Goal: Task Accomplishment & Management: Complete application form

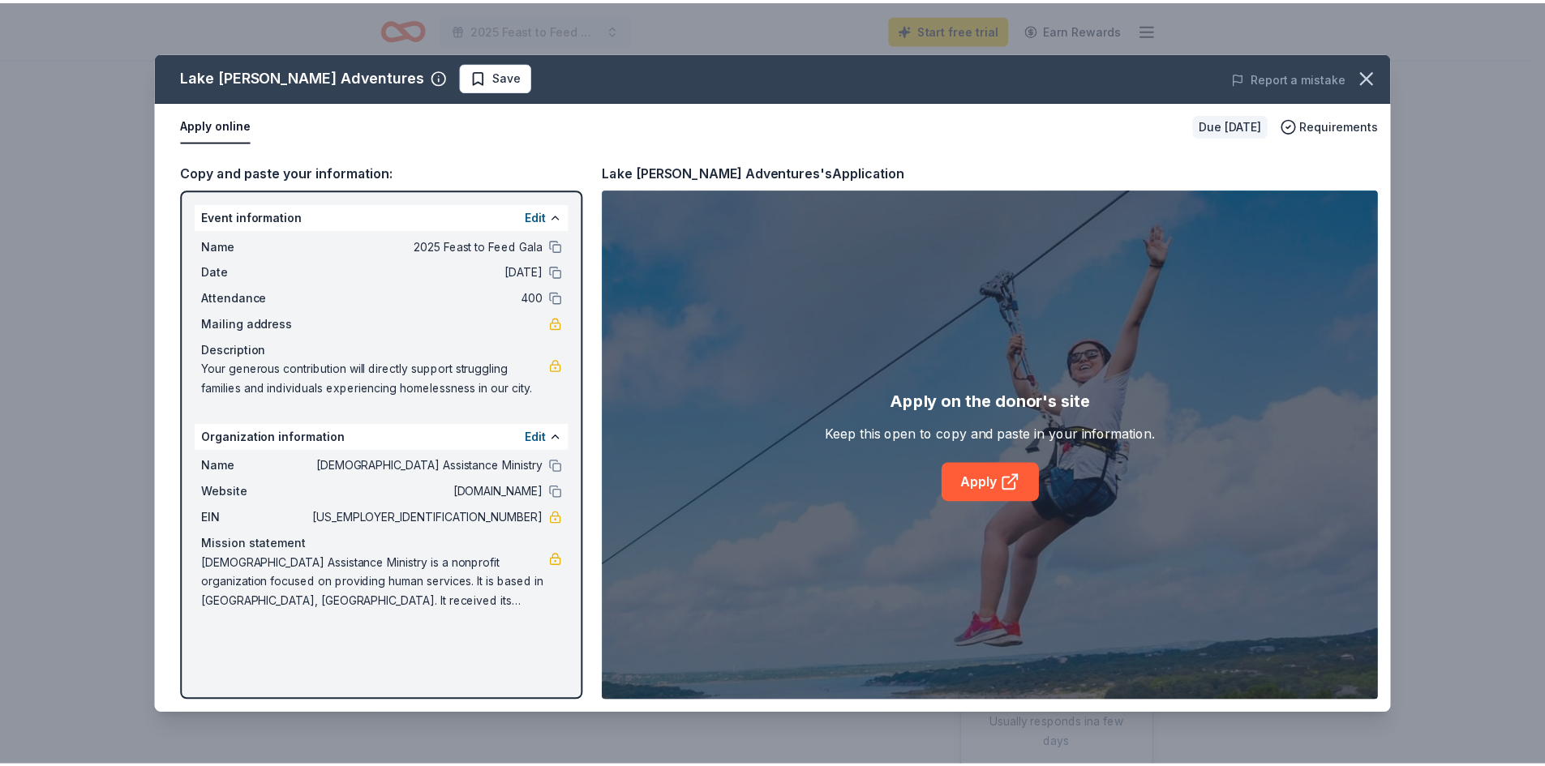
scroll to position [162, 0]
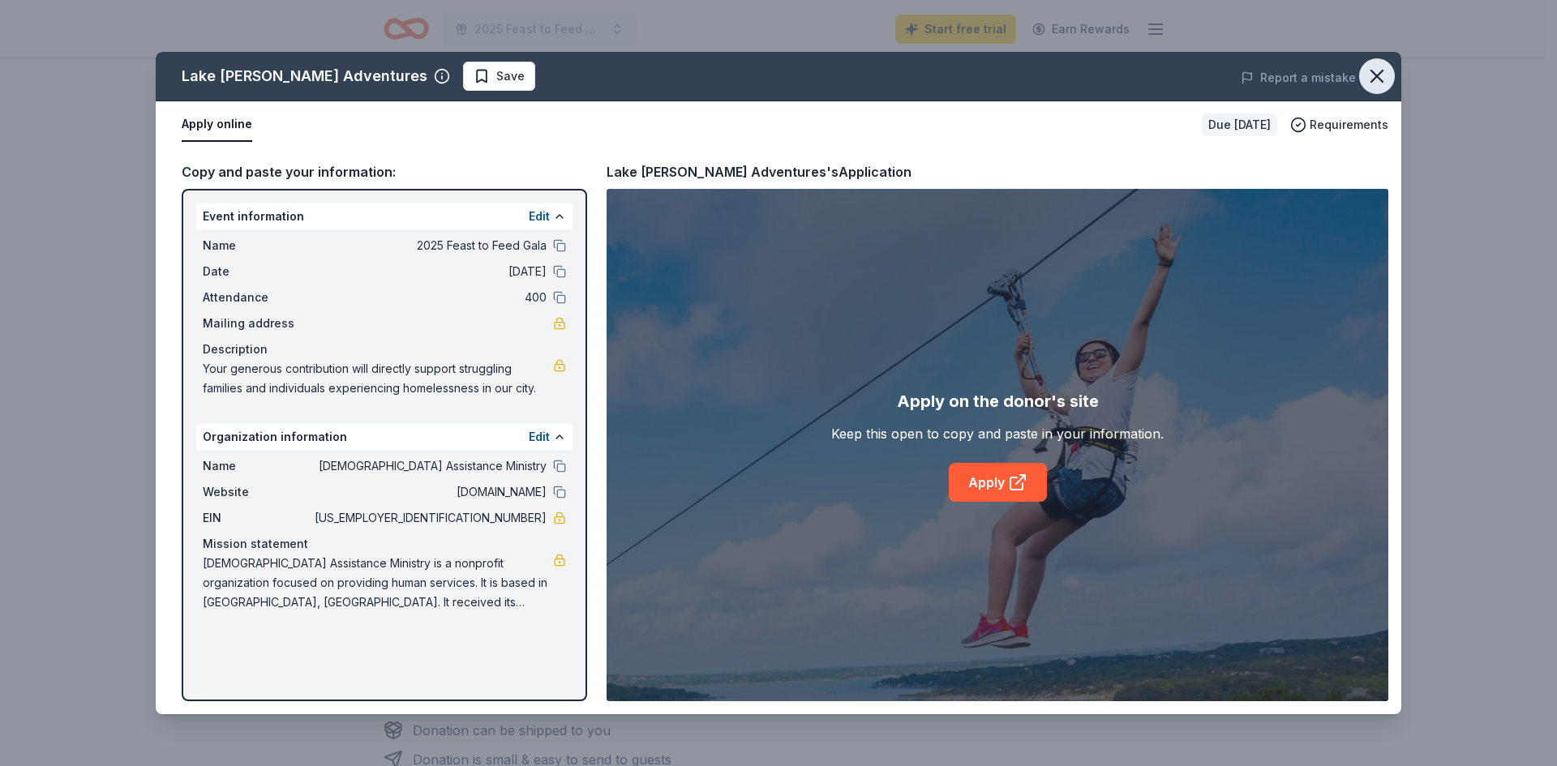
click at [1370, 75] on icon "button" at bounding box center [1377, 76] width 23 height 23
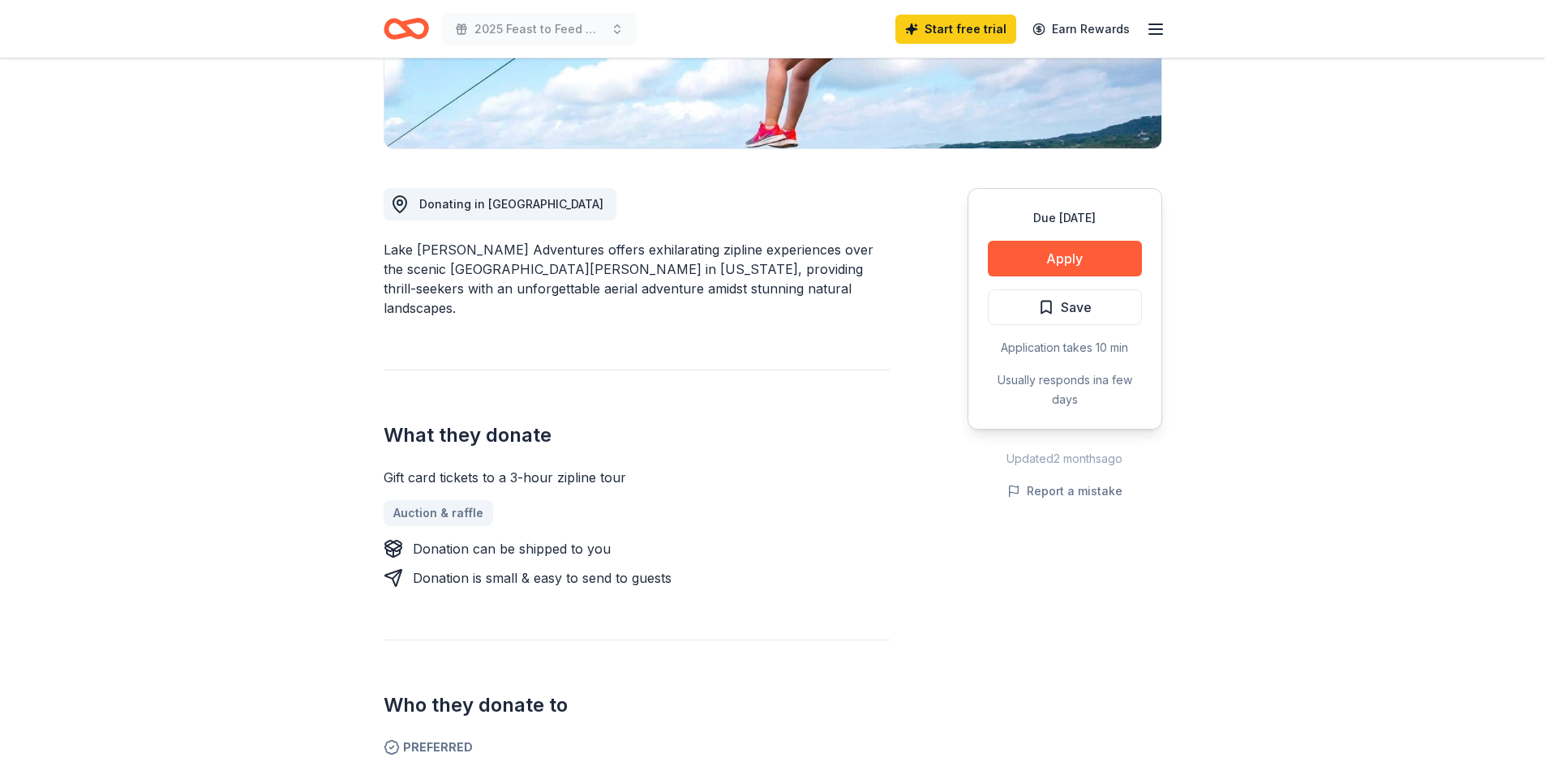
scroll to position [324, 0]
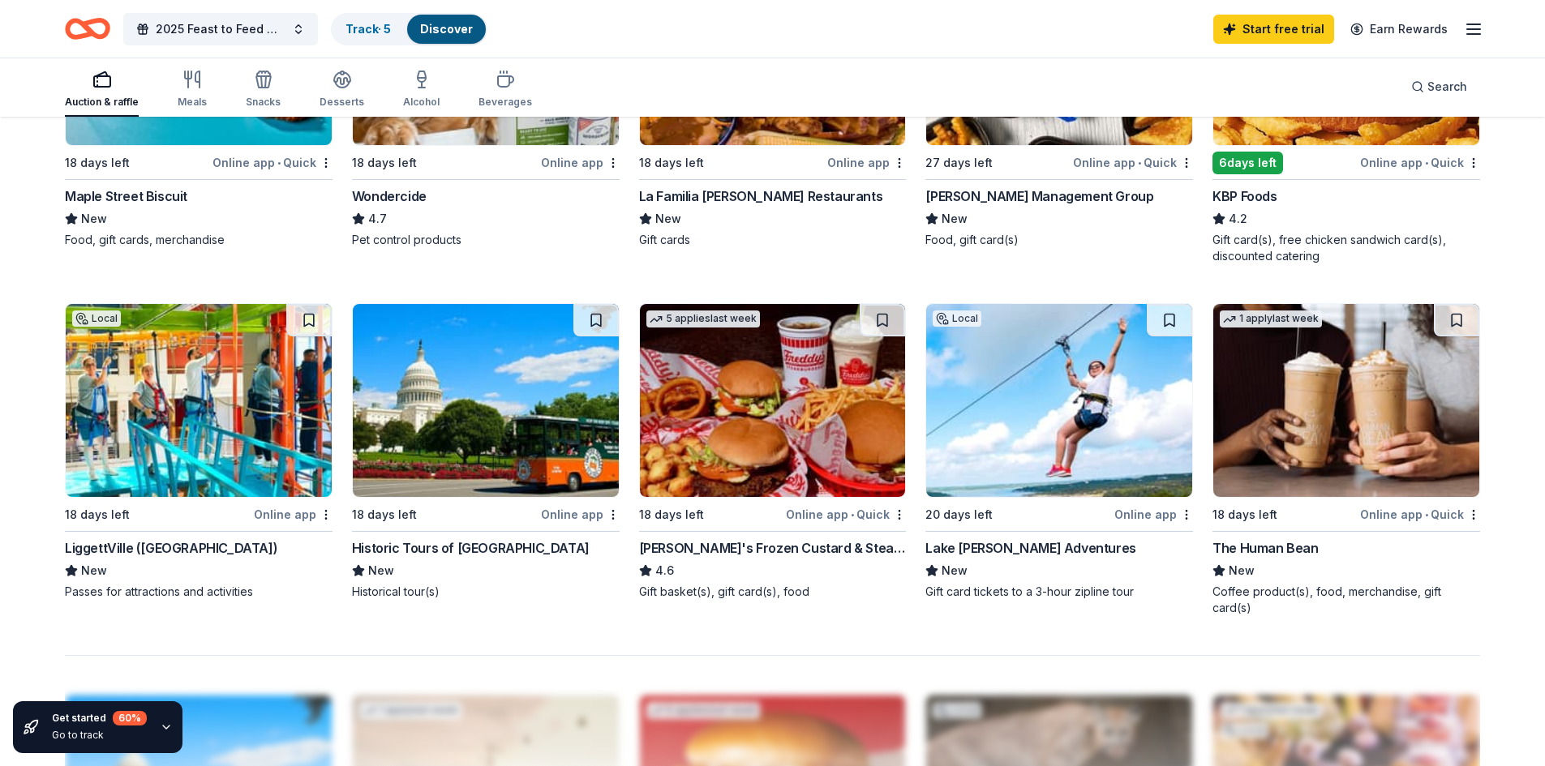
scroll to position [1054, 0]
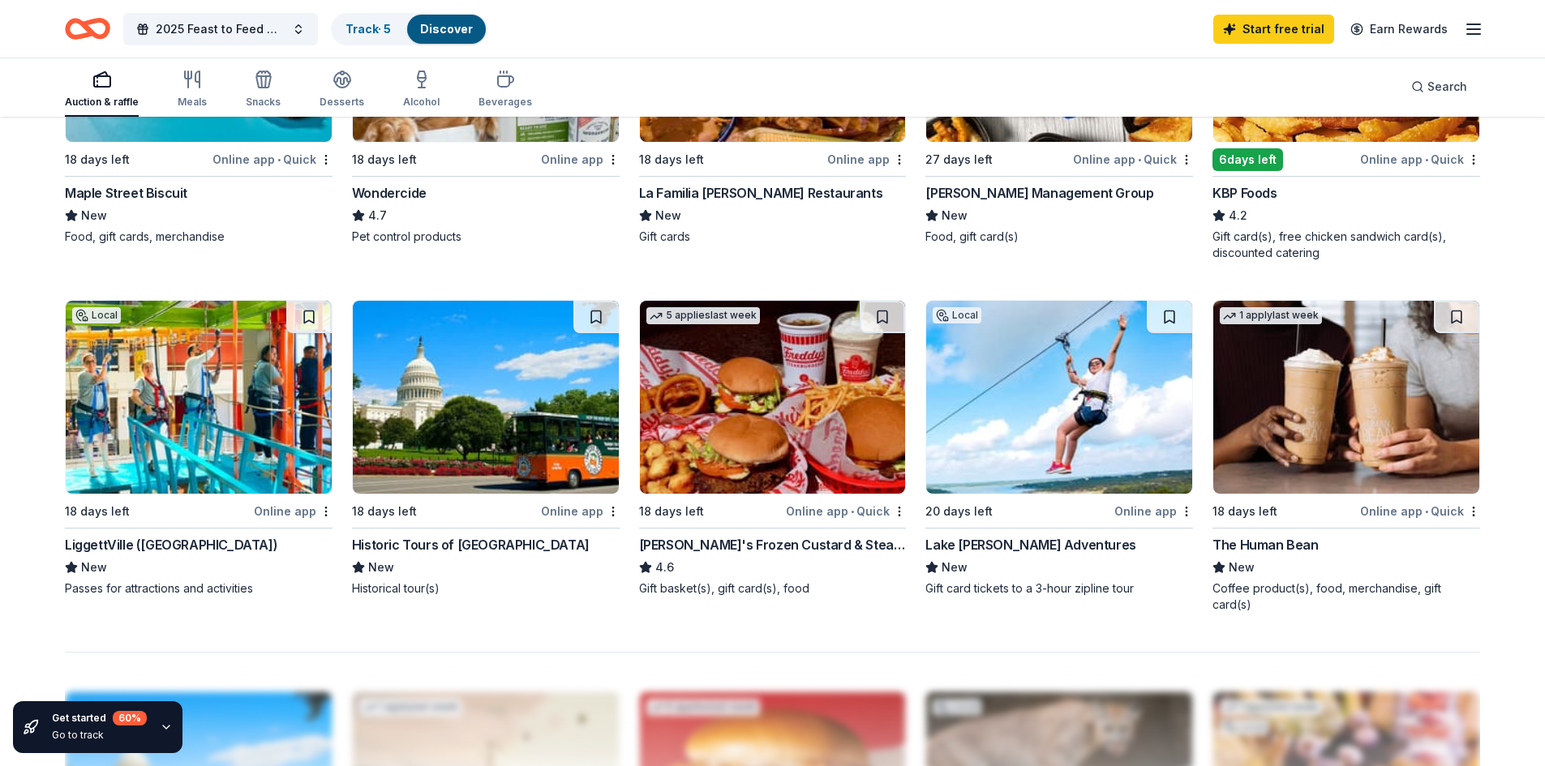
click at [135, 543] on div "LiggettVille ([GEOGRAPHIC_DATA])" at bounding box center [171, 544] width 212 height 19
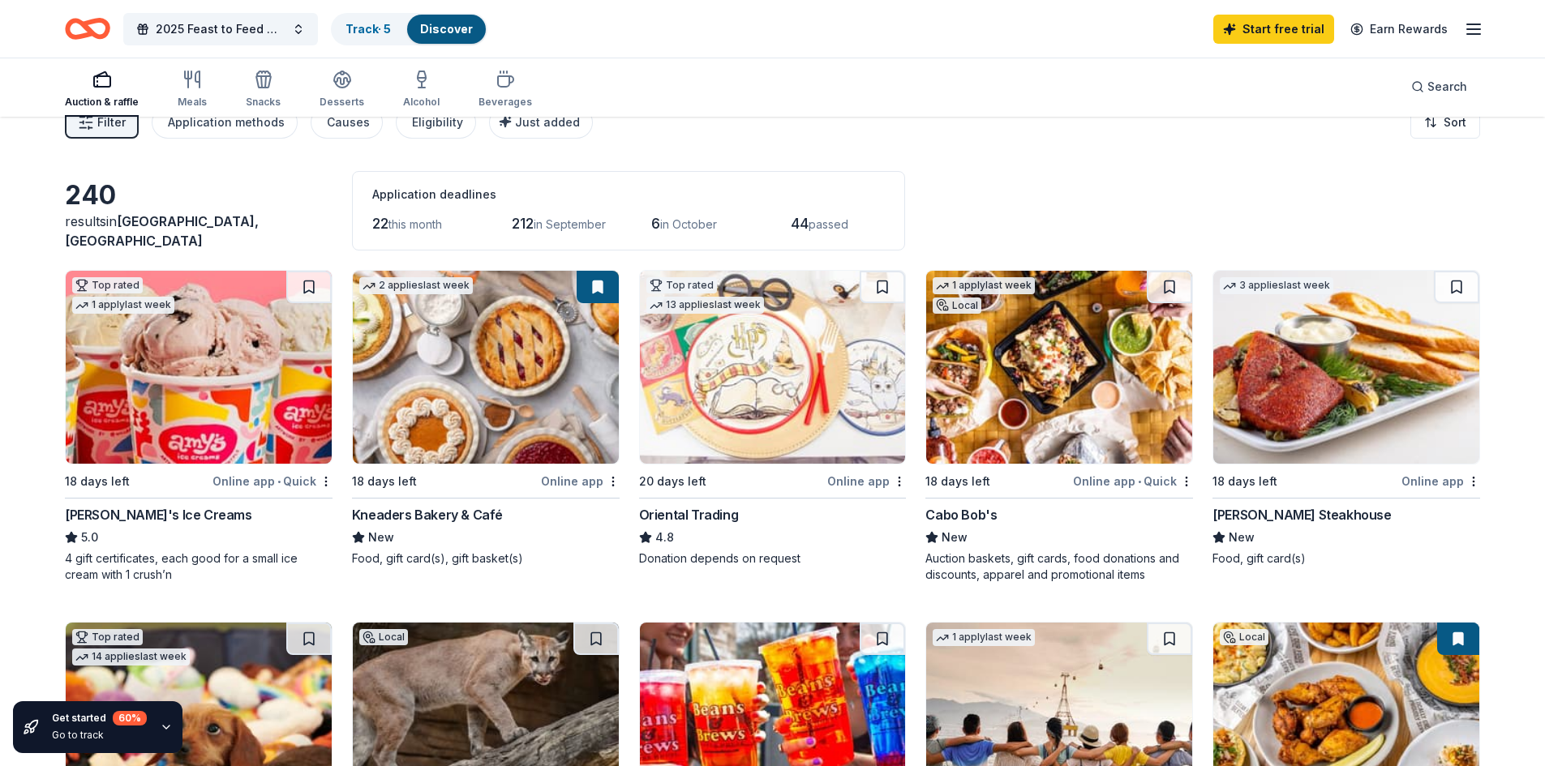
scroll to position [0, 0]
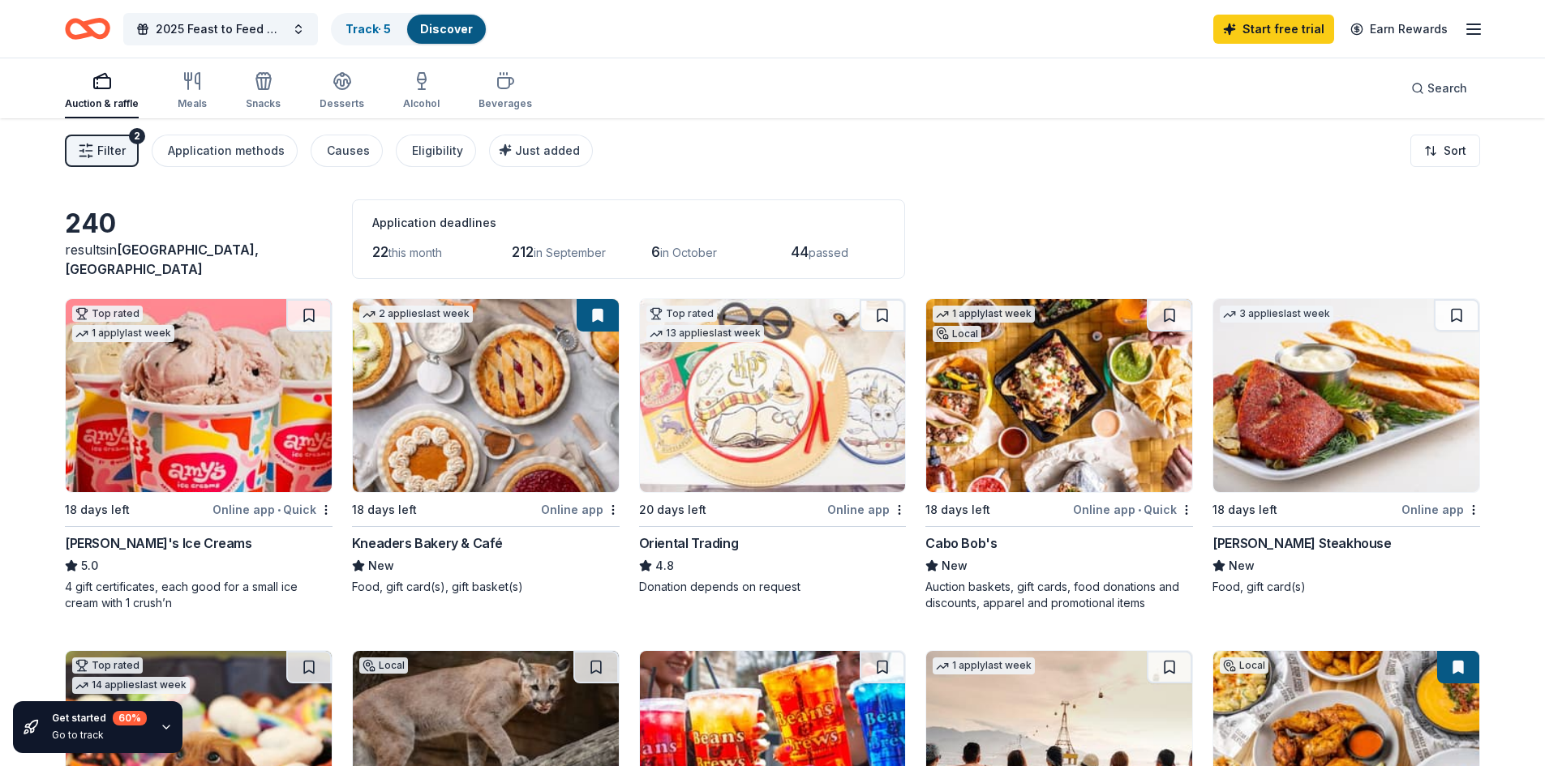
click at [97, 82] on icon "button" at bounding box center [101, 80] width 19 height 19
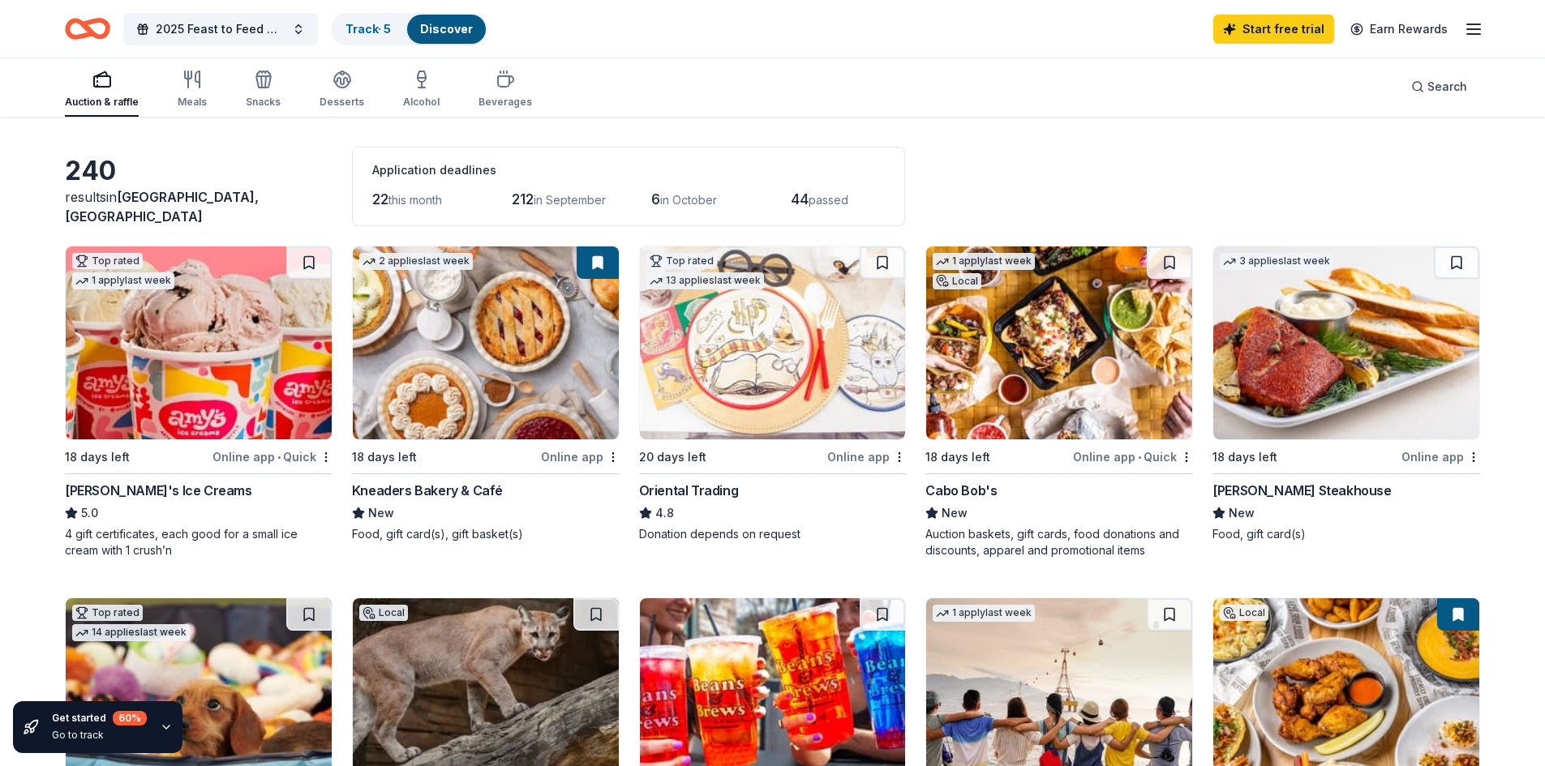
scroll to position [81, 0]
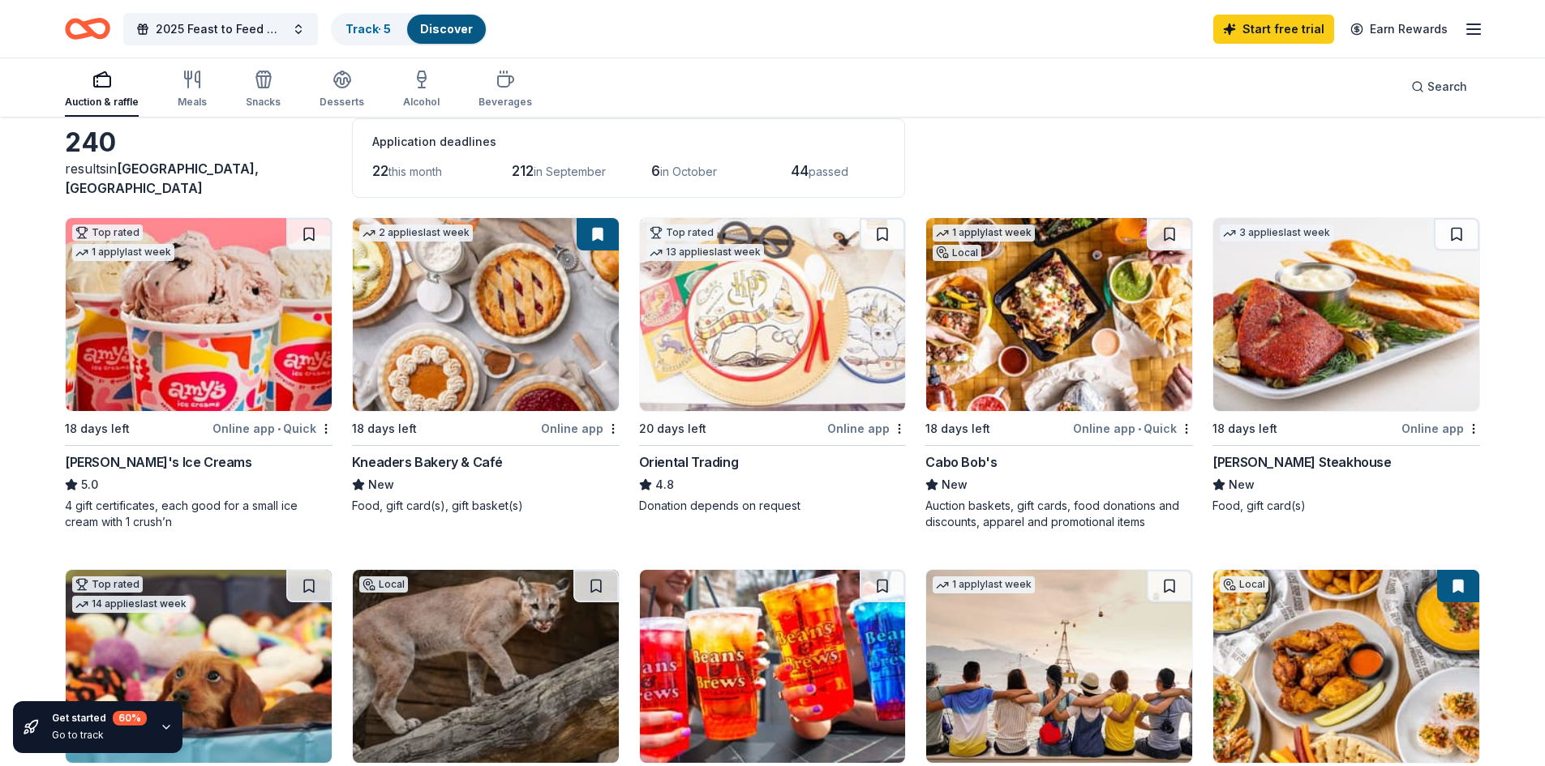
click at [1260, 469] on div "Perry's Steakhouse" at bounding box center [1301, 462] width 178 height 19
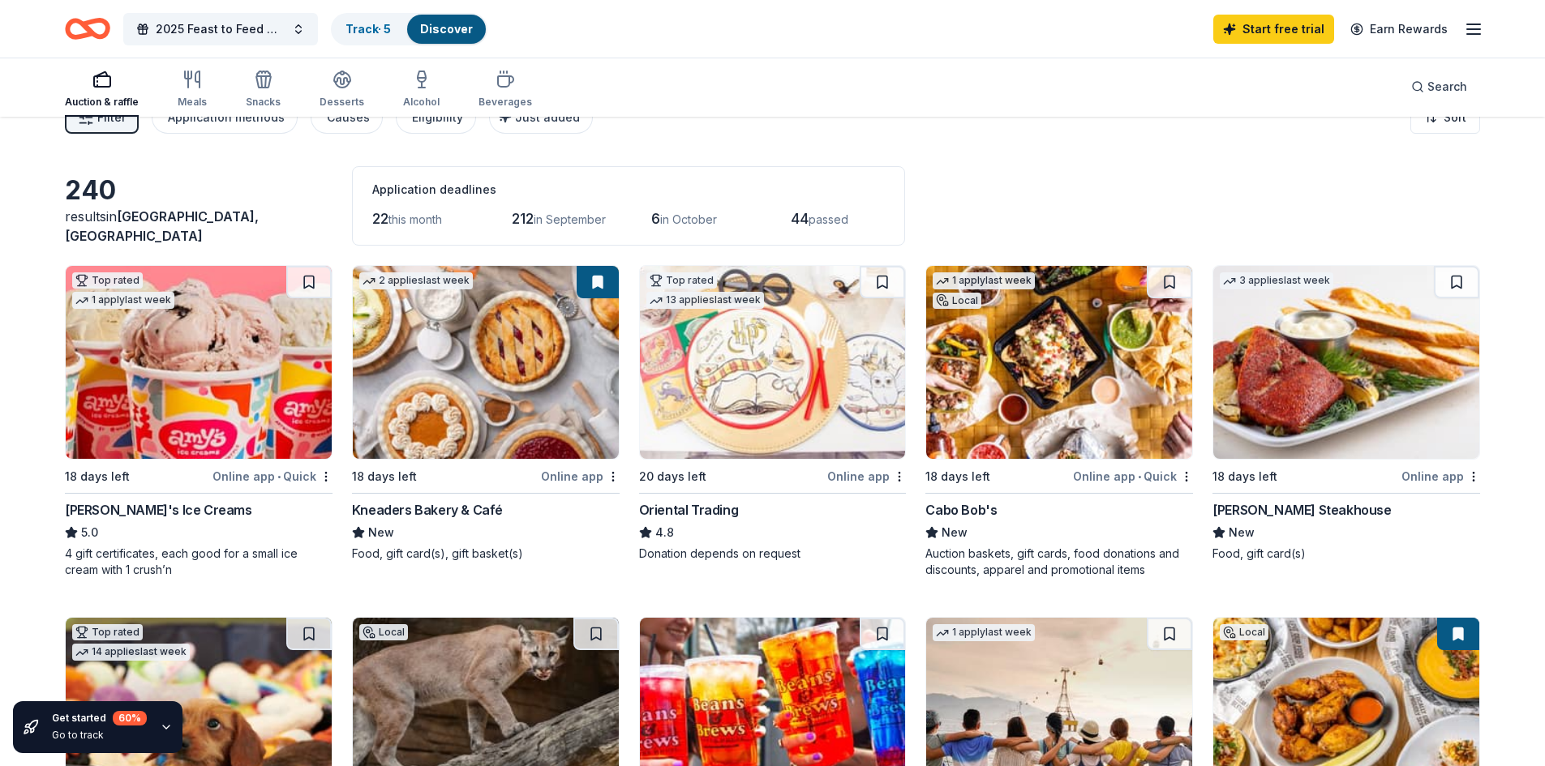
scroll to position [0, 0]
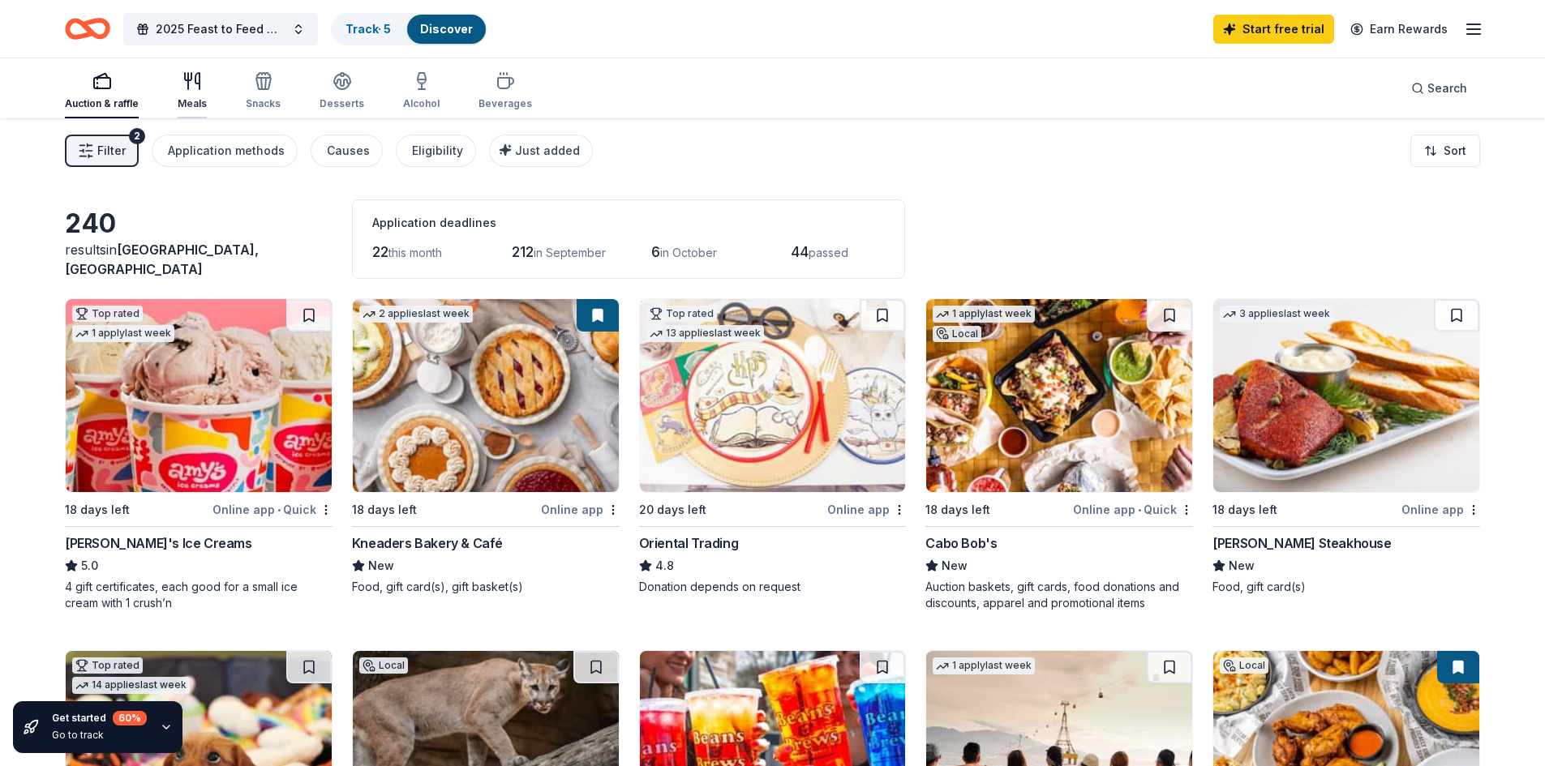
click at [192, 89] on icon "button" at bounding box center [191, 80] width 19 height 19
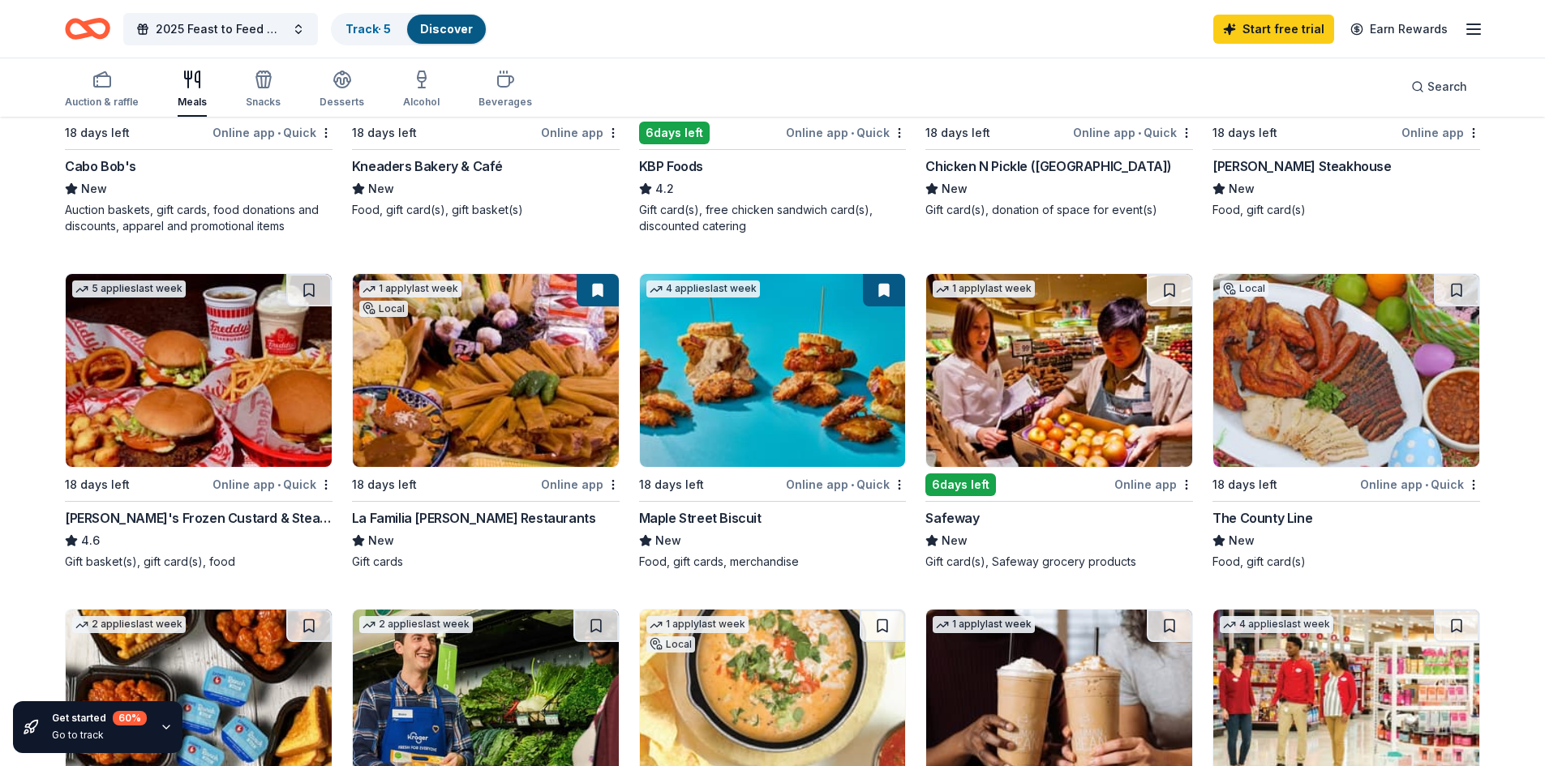
scroll to position [405, 0]
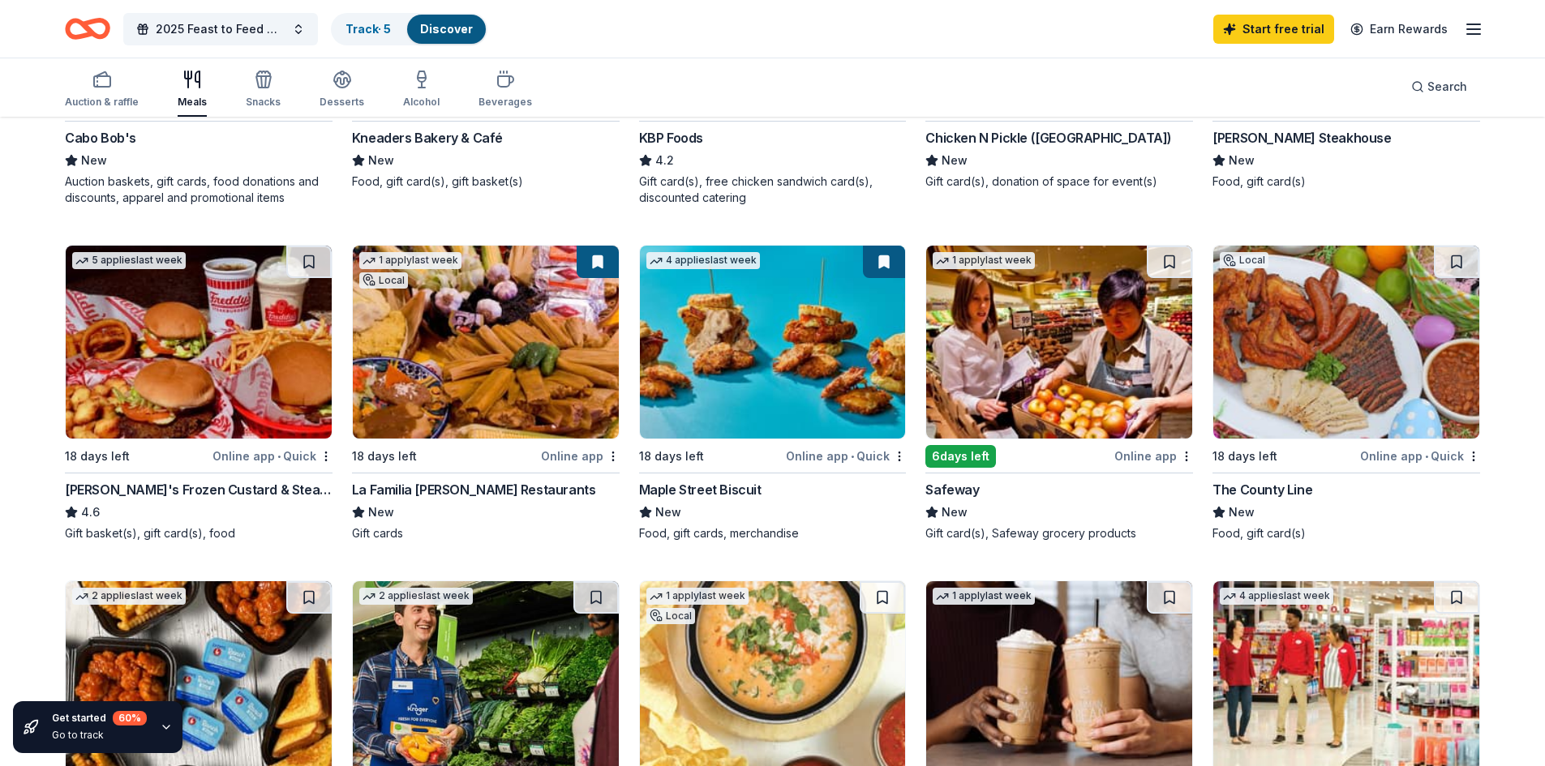
click at [1336, 364] on img at bounding box center [1346, 342] width 266 height 193
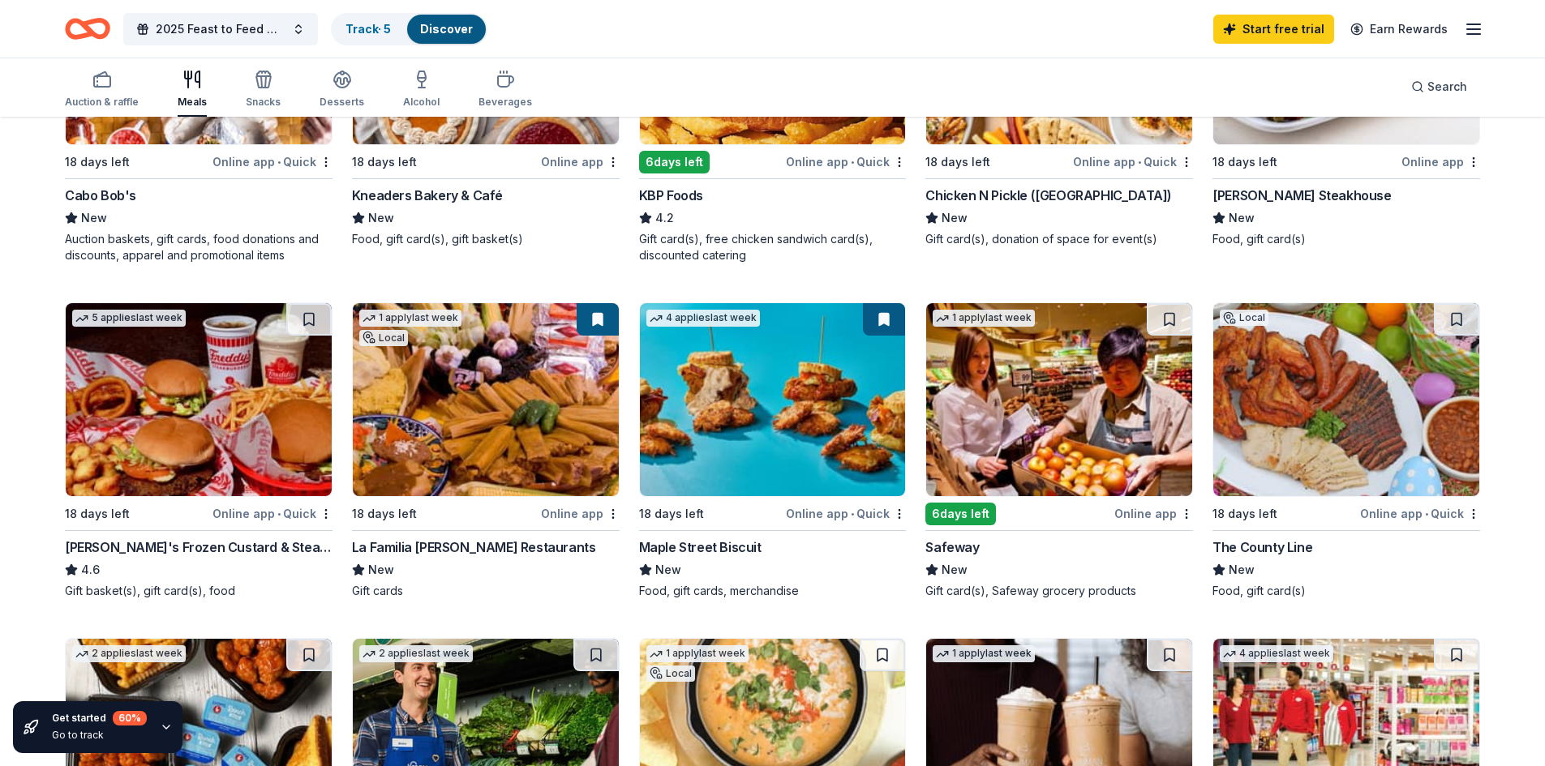
scroll to position [324, 0]
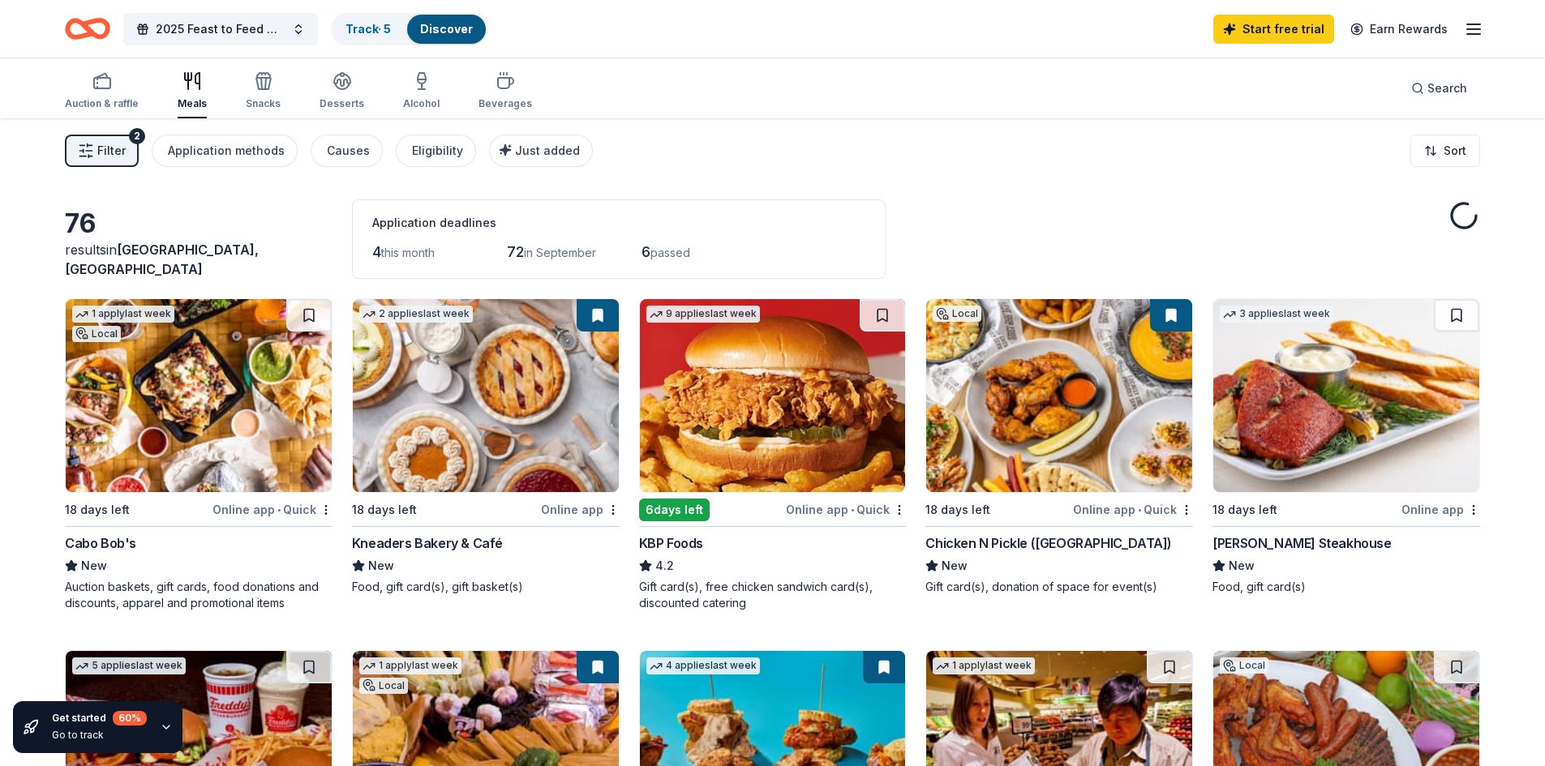
scroll to position [324, 0]
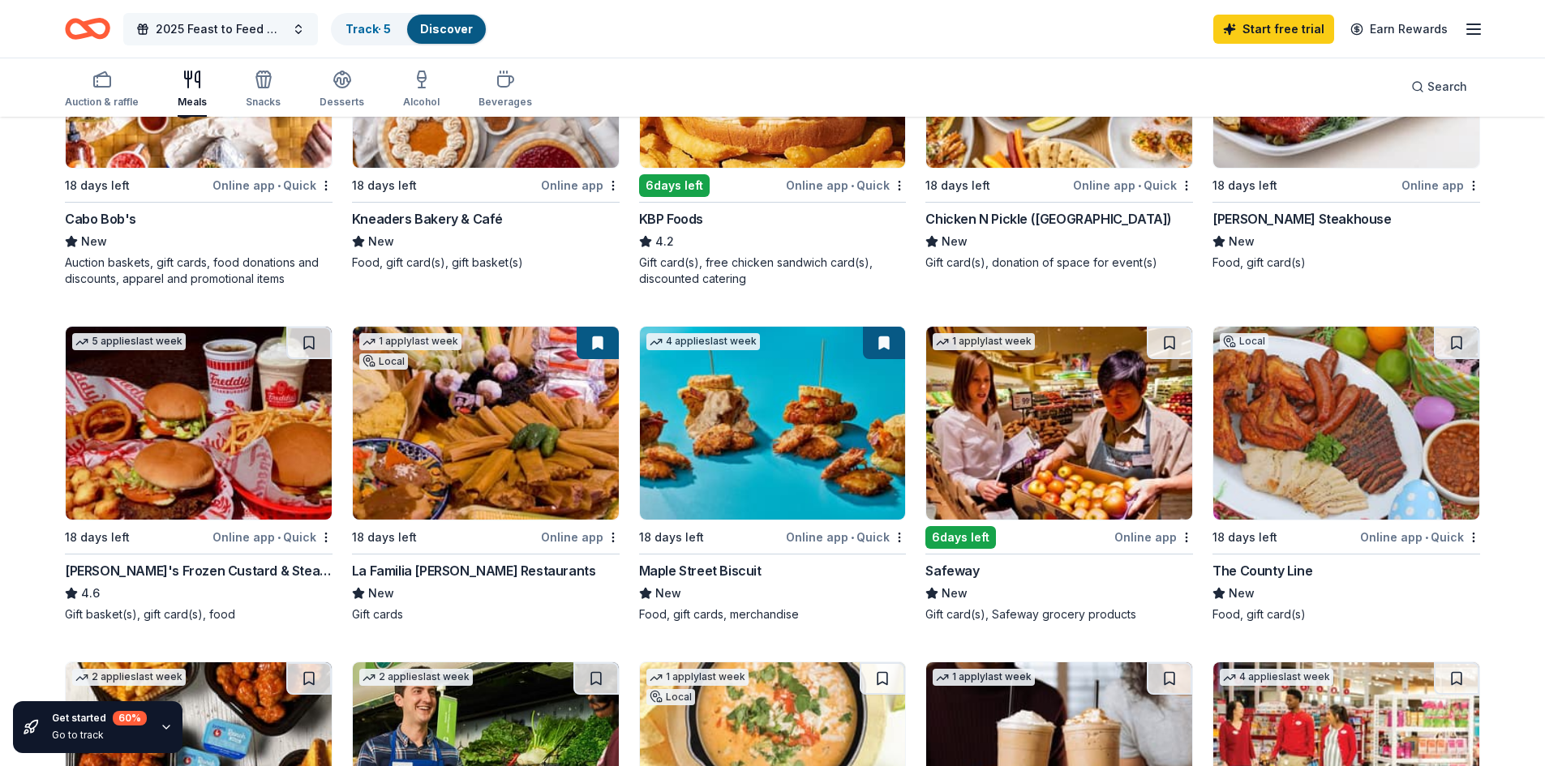
click at [242, 26] on span "2025 Feast to Feed Gala" at bounding box center [221, 28] width 130 height 19
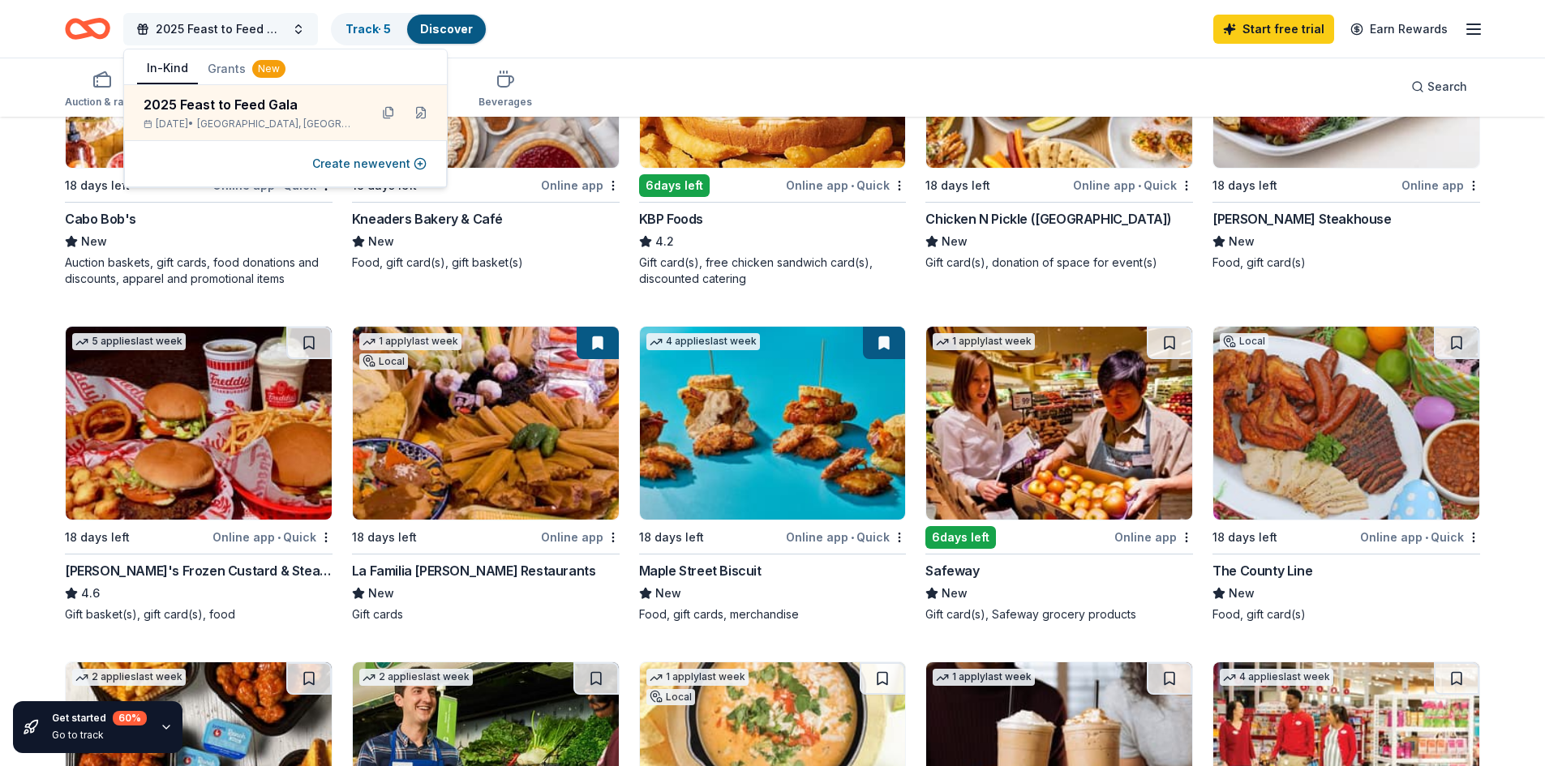
click at [242, 26] on span "2025 Feast to Feed Gala" at bounding box center [221, 28] width 130 height 19
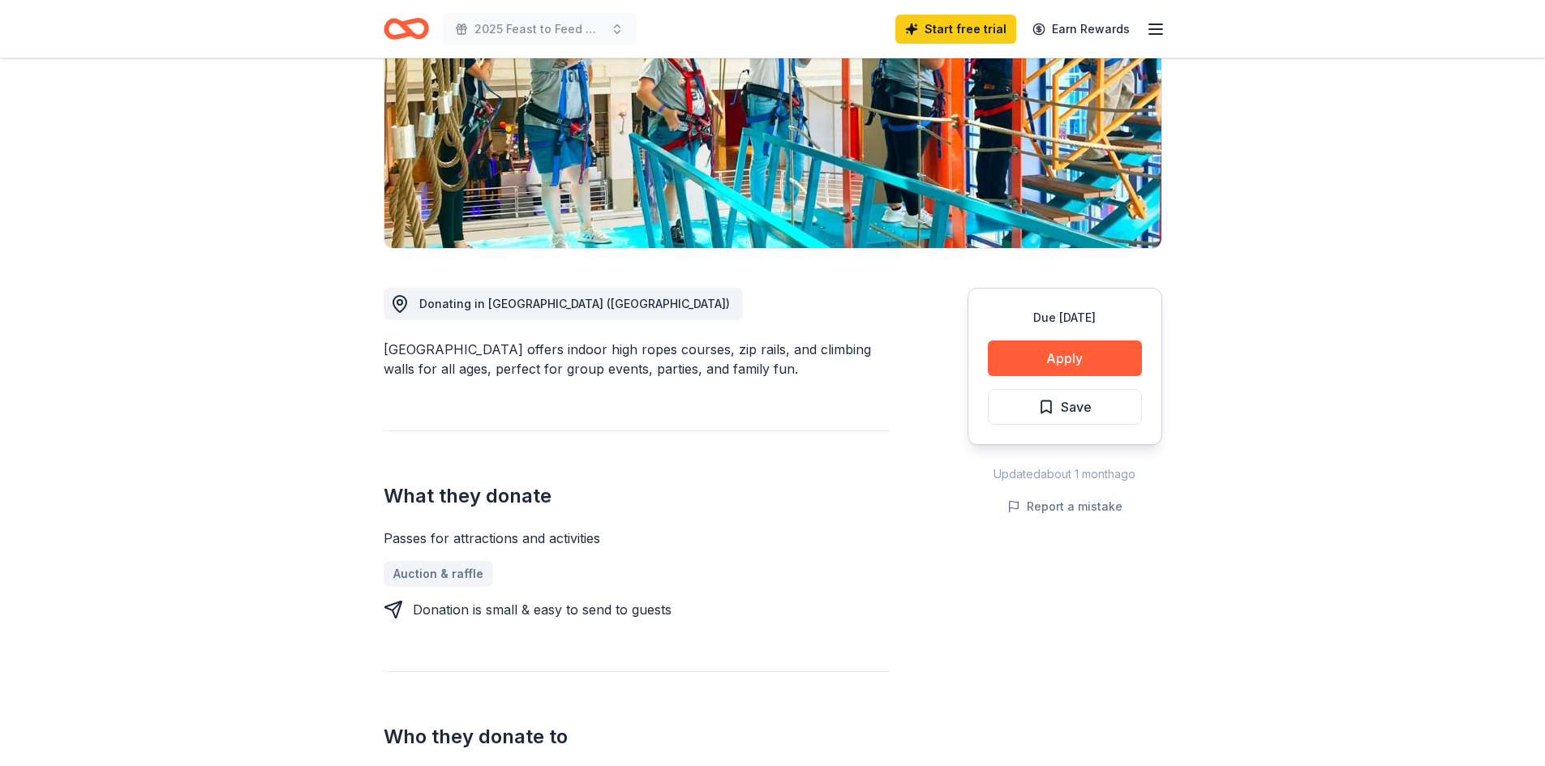
scroll to position [243, 0]
click at [1049, 354] on button "Apply" at bounding box center [1065, 359] width 154 height 36
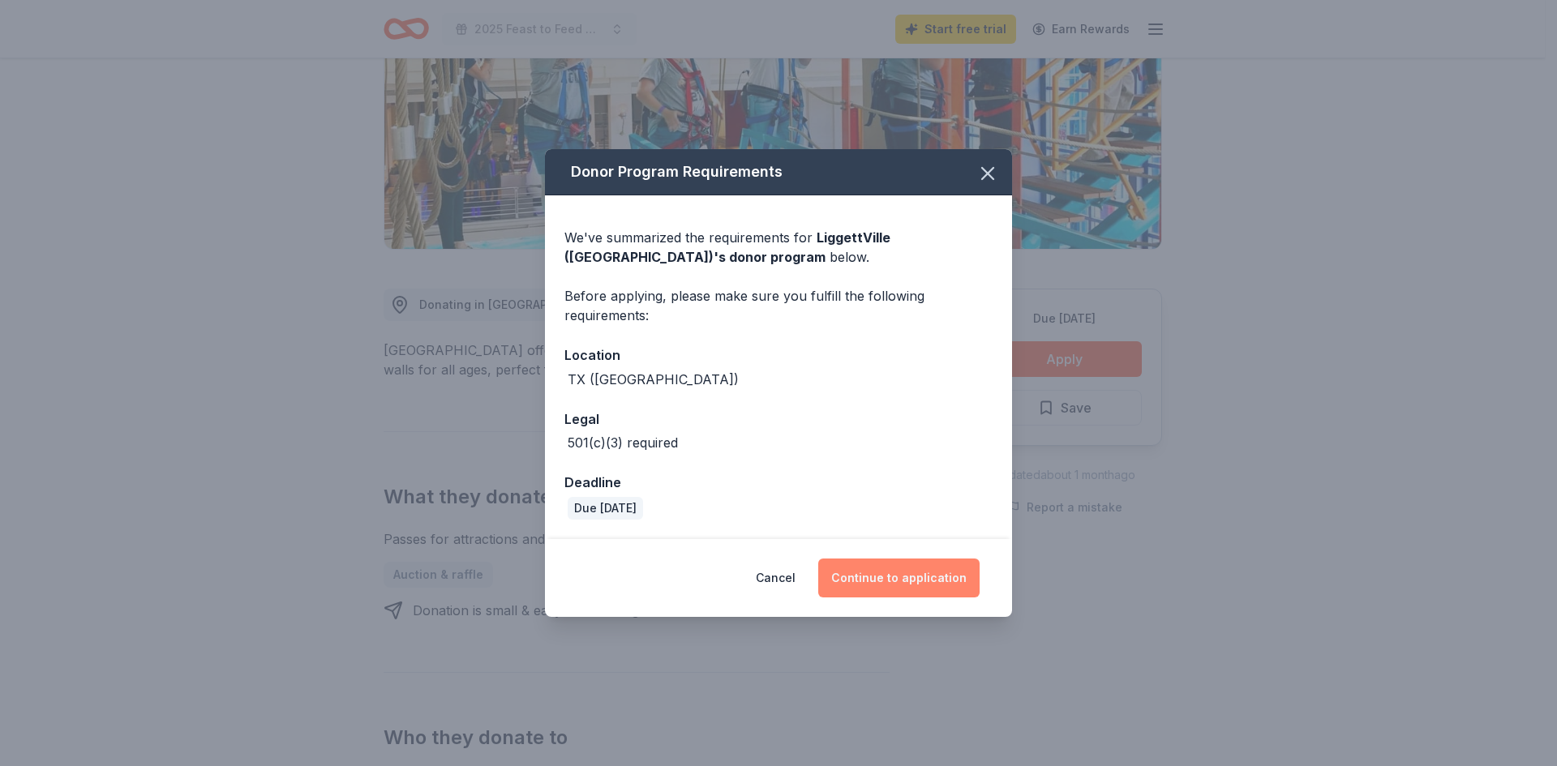
click at [909, 580] on button "Continue to application" at bounding box center [898, 578] width 161 height 39
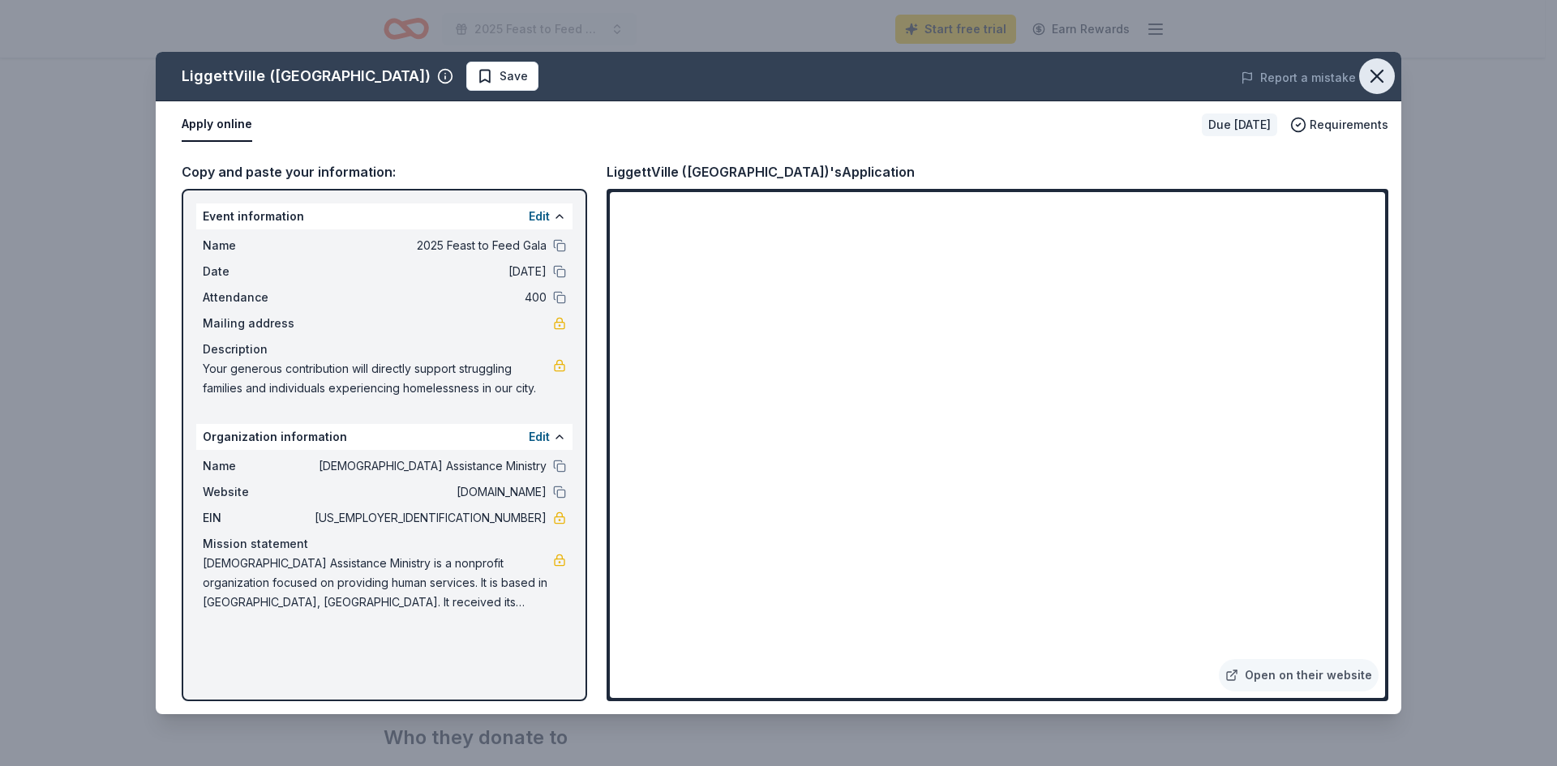
click at [1381, 72] on icon "button" at bounding box center [1376, 76] width 11 height 11
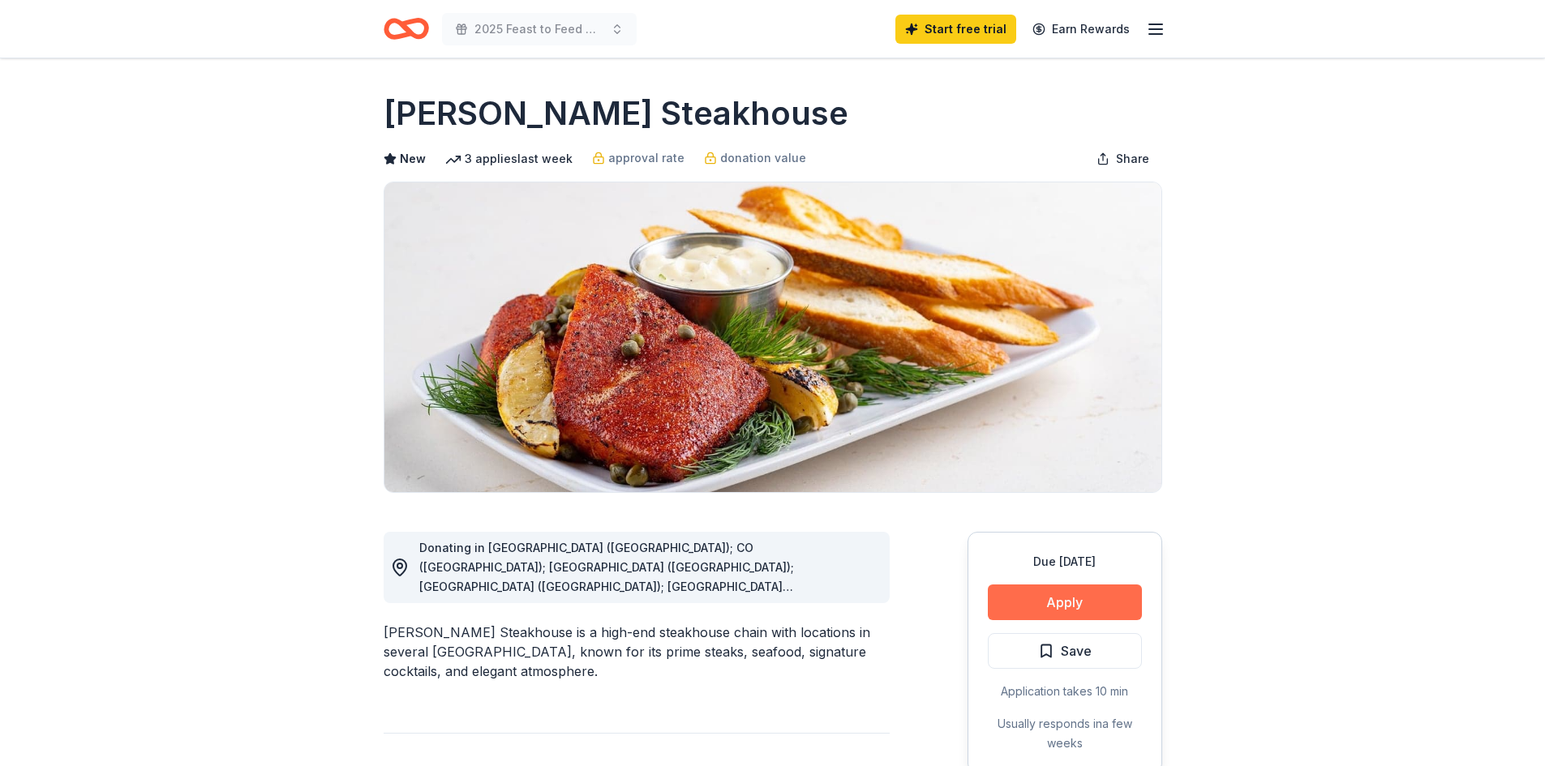
click at [1035, 597] on button "Apply" at bounding box center [1065, 603] width 154 height 36
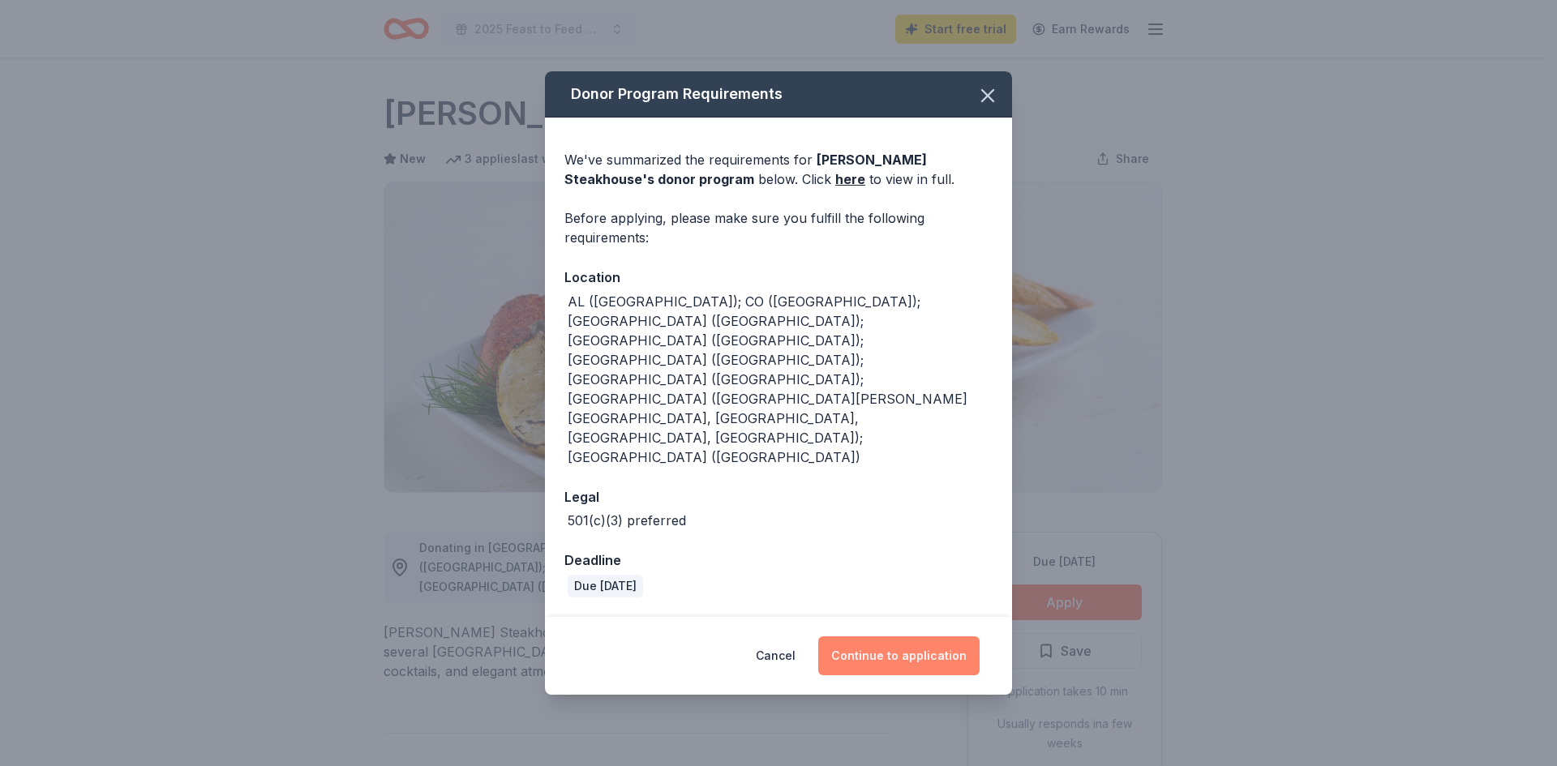
click at [931, 637] on button "Continue to application" at bounding box center [898, 656] width 161 height 39
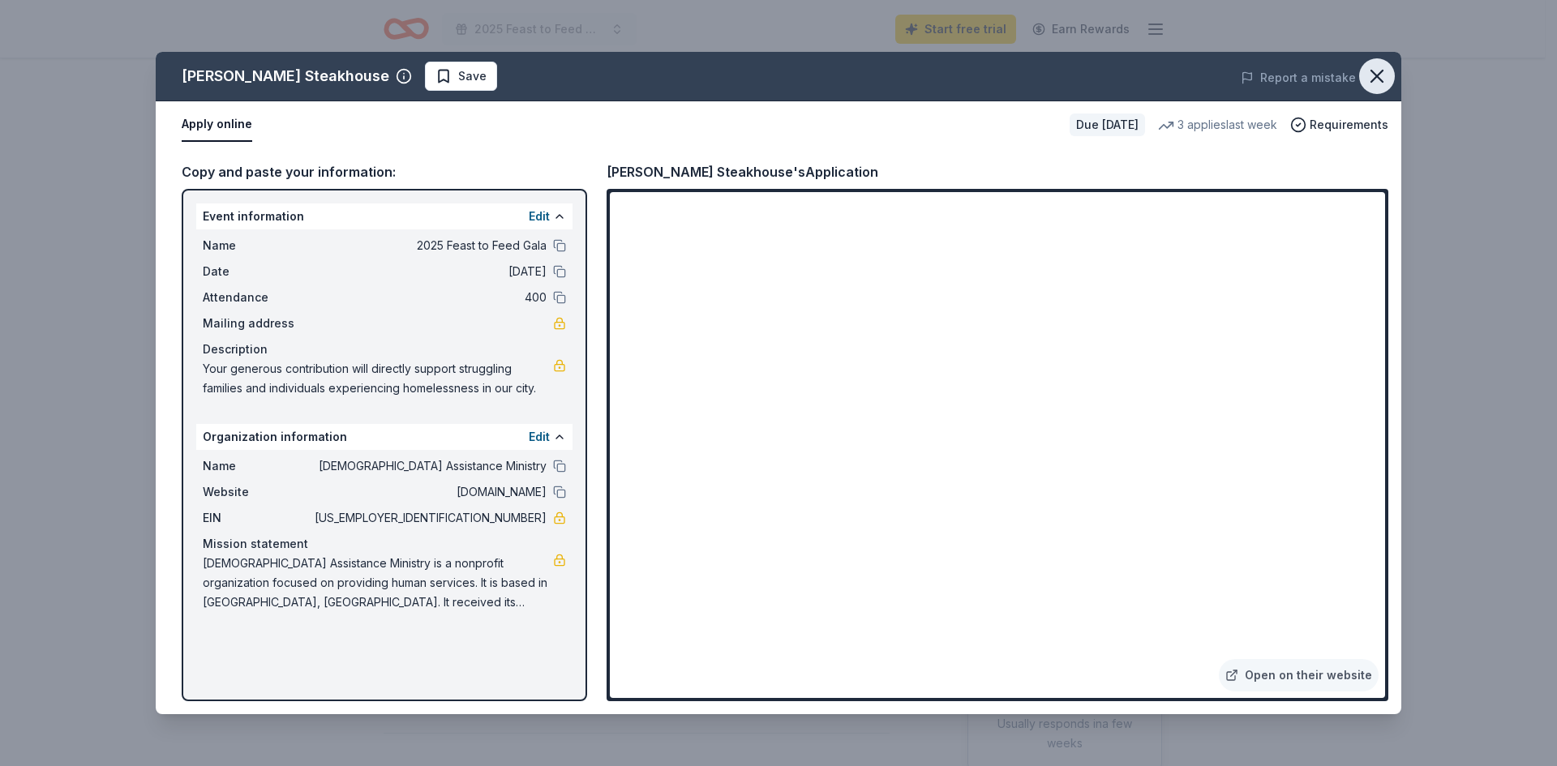
click at [1380, 70] on icon "button" at bounding box center [1377, 76] width 23 height 23
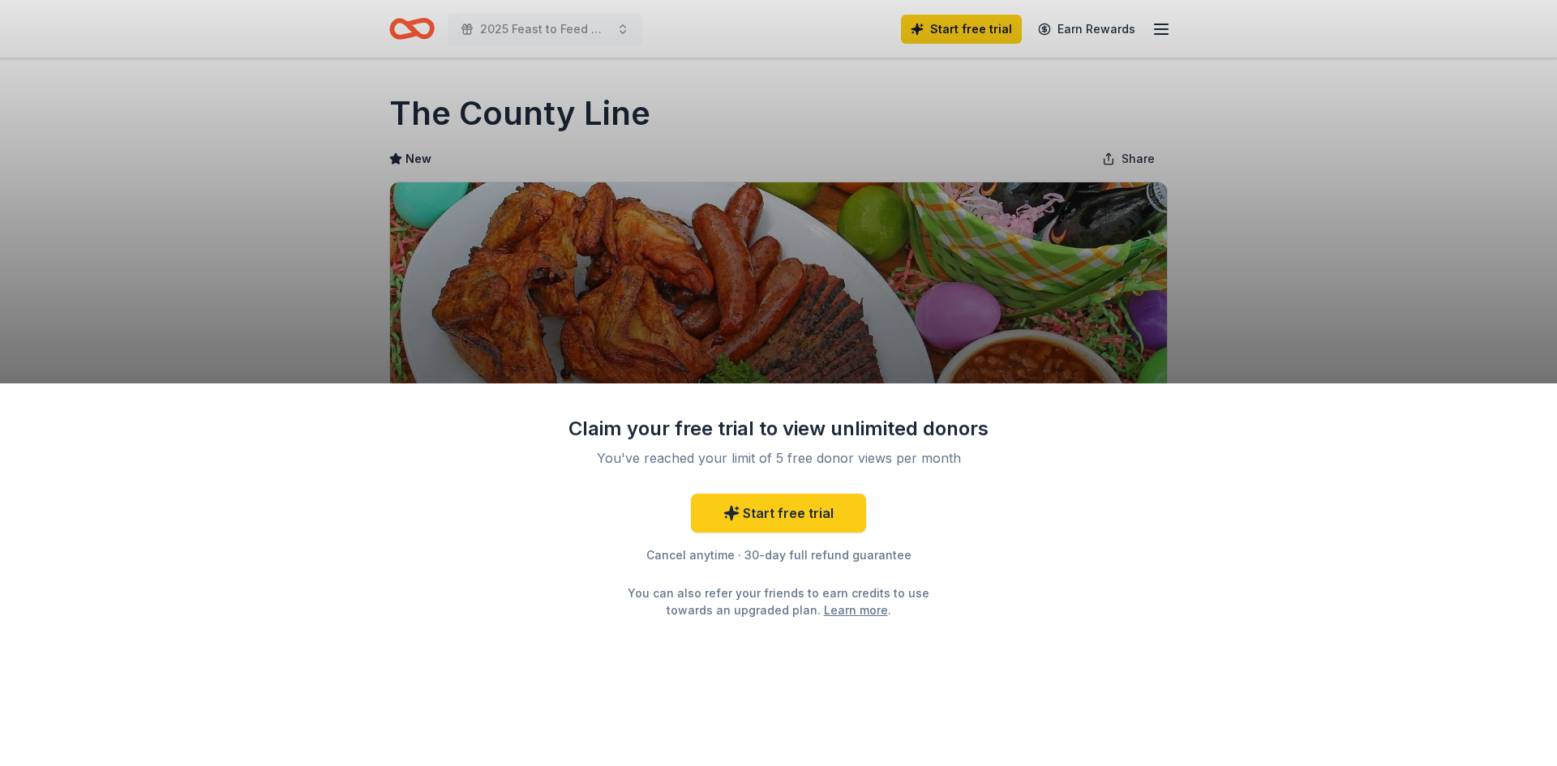
click at [1087, 590] on div "Claim your free trial to view unlimited donors You've reached your limit of 5 f…" at bounding box center [778, 576] width 1557 height 384
click at [1166, 280] on div "Claim your free trial to view unlimited donors You've reached your limit of 5 f…" at bounding box center [778, 383] width 1557 height 766
click at [774, 516] on link "Start free trial" at bounding box center [778, 513] width 175 height 39
